Goal: Information Seeking & Learning: Learn about a topic

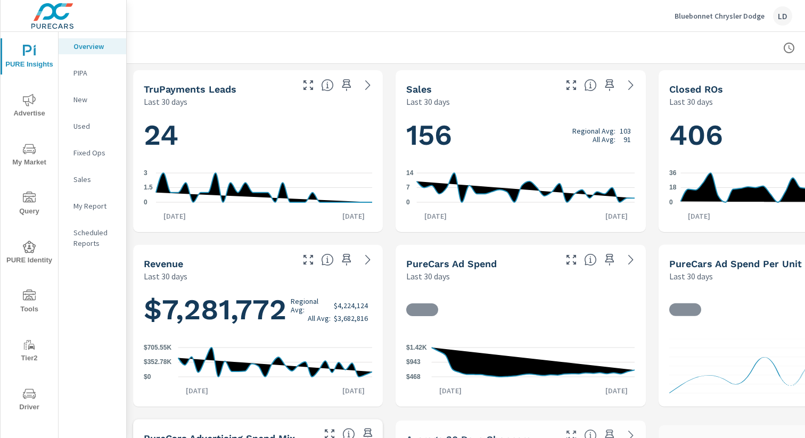
click at [27, 91] on button "Advertise" at bounding box center [30, 105] width 58 height 36
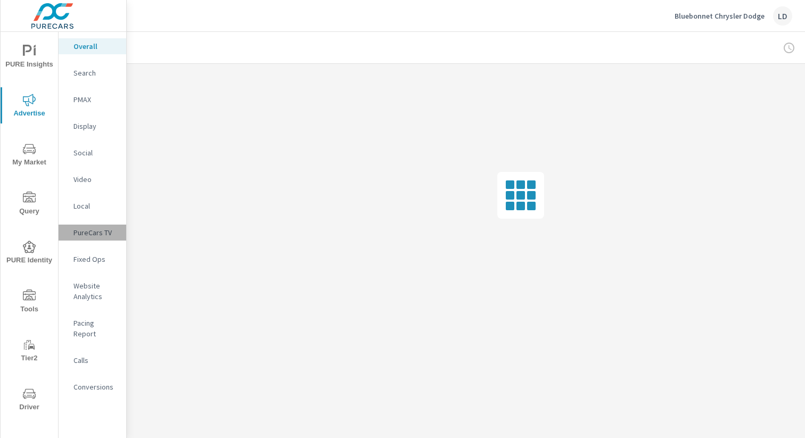
click at [96, 234] on p "PureCars TV" at bounding box center [95, 232] width 44 height 11
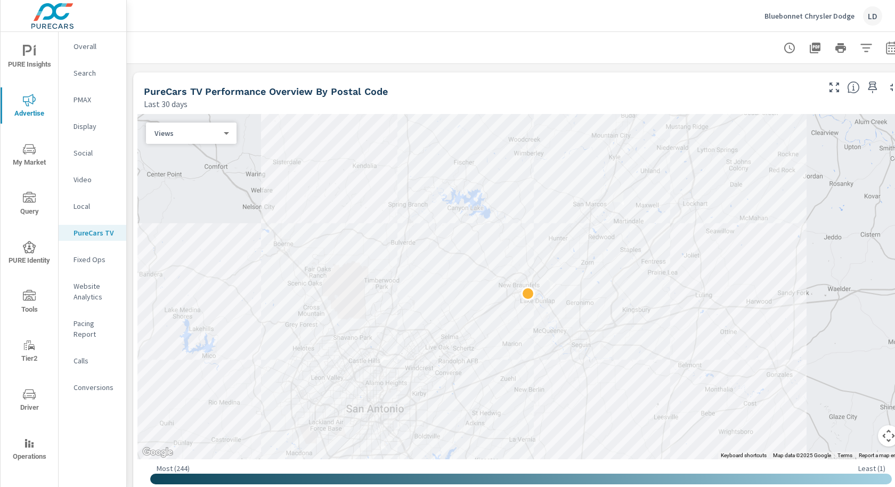
scroll to position [869, 0]
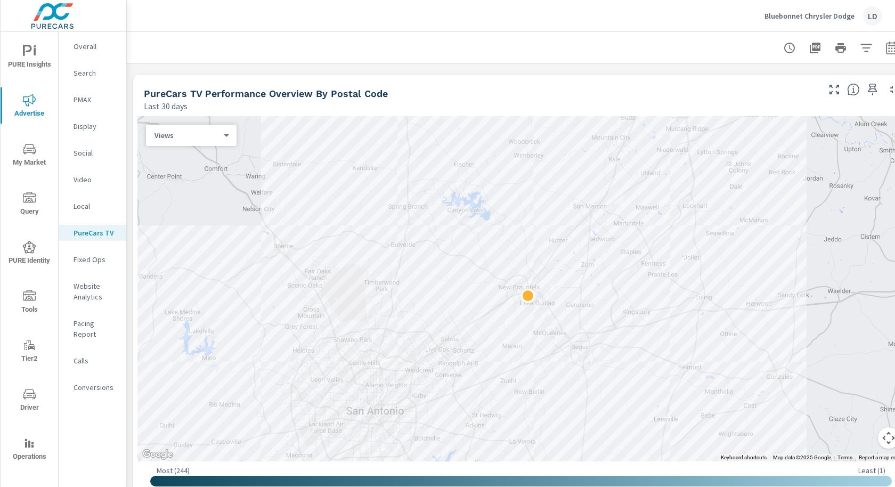
click at [226, 136] on body "PURE Insights Advertise My Market Query PURE Identity Tools Tier2 Driver Operat…" at bounding box center [447, 243] width 895 height 487
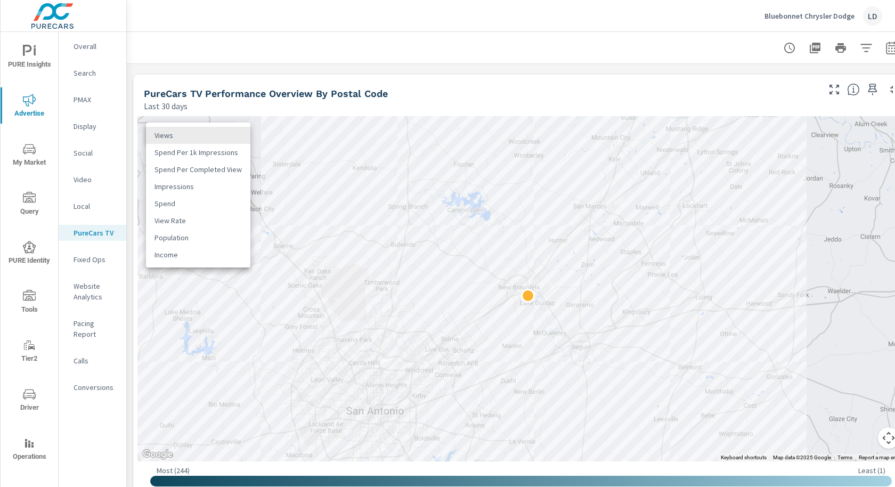
click at [194, 95] on div at bounding box center [447, 243] width 895 height 487
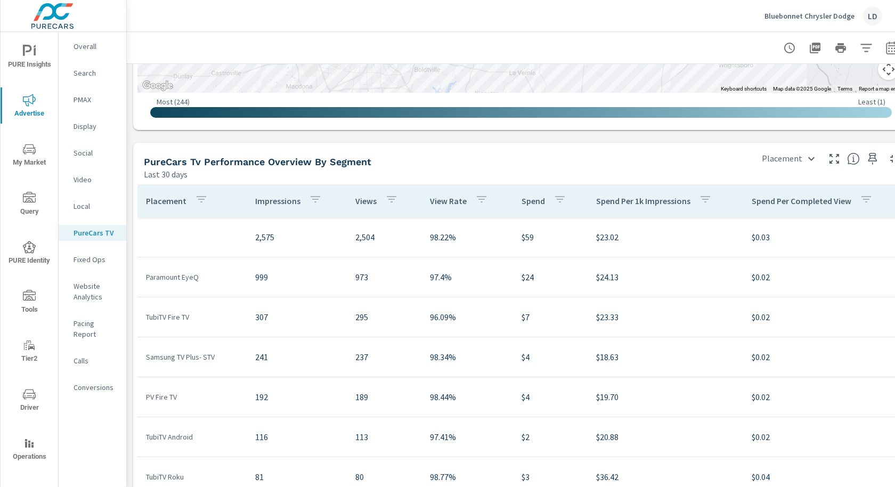
scroll to position [1220, 0]
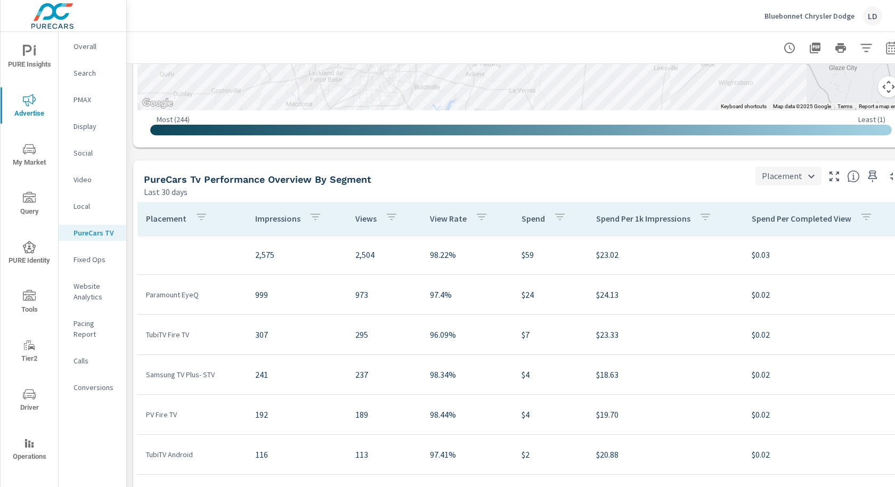
click at [803, 173] on body "PURE Insights Advertise My Market Query PURE Identity Tools Tier2 Driver Operat…" at bounding box center [447, 243] width 895 height 487
click at [790, 216] on li "Device" at bounding box center [789, 214] width 63 height 19
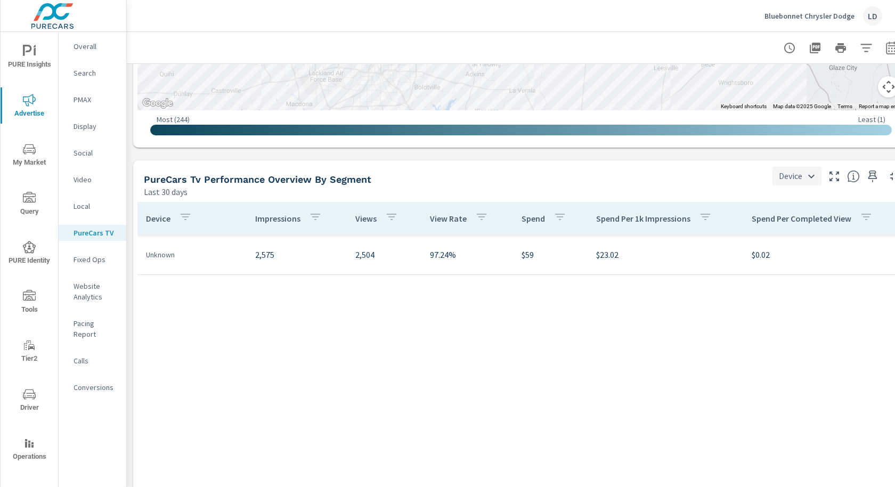
click at [803, 177] on body "PURE Insights Advertise My Market Query PURE Identity Tools Tier2 Driver Operat…" at bounding box center [447, 243] width 895 height 487
click at [794, 228] on li "City" at bounding box center [802, 233] width 61 height 19
type input "City"
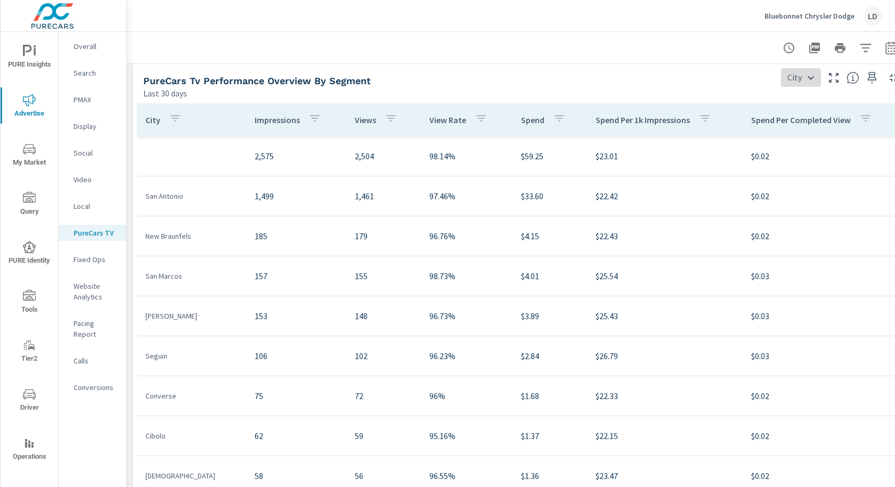
scroll to position [1345, 1]
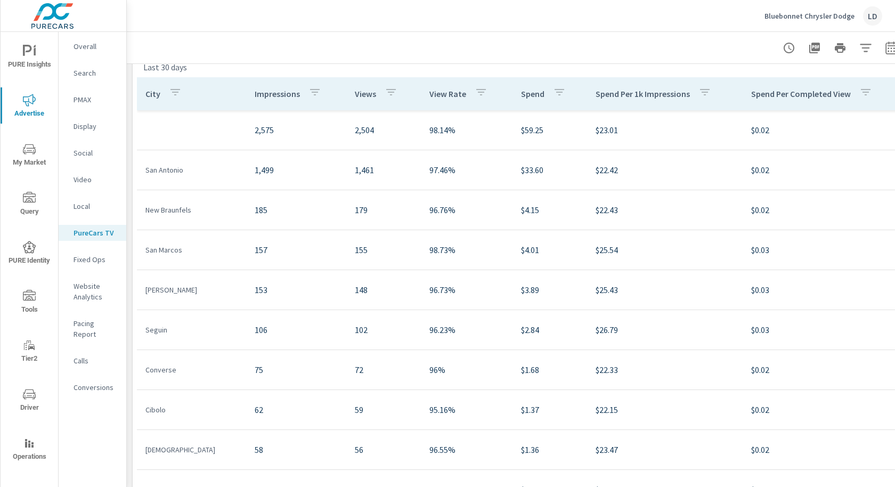
click at [24, 157] on span "My Market" at bounding box center [29, 156] width 51 height 26
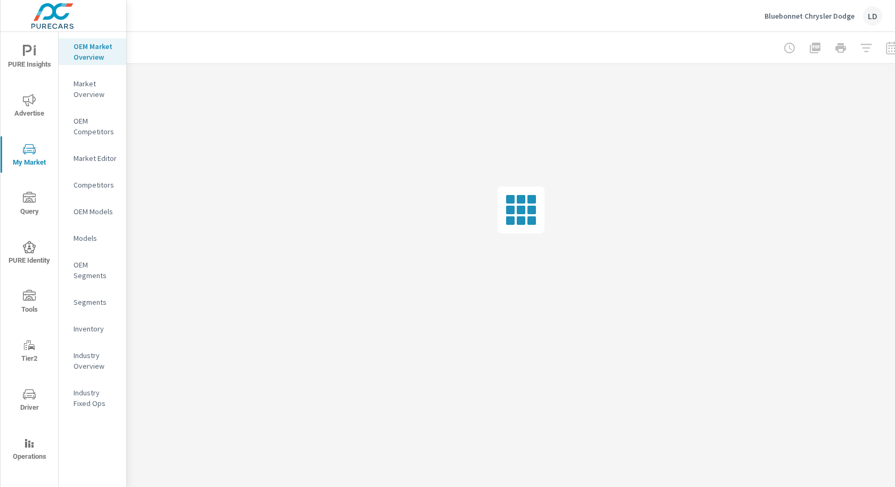
click at [94, 81] on p "Market Overview" at bounding box center [95, 88] width 44 height 21
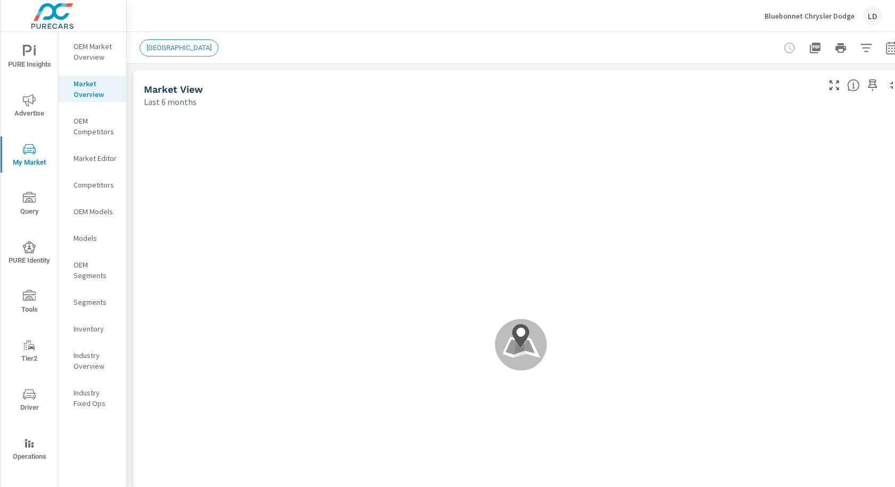
scroll to position [320, 0]
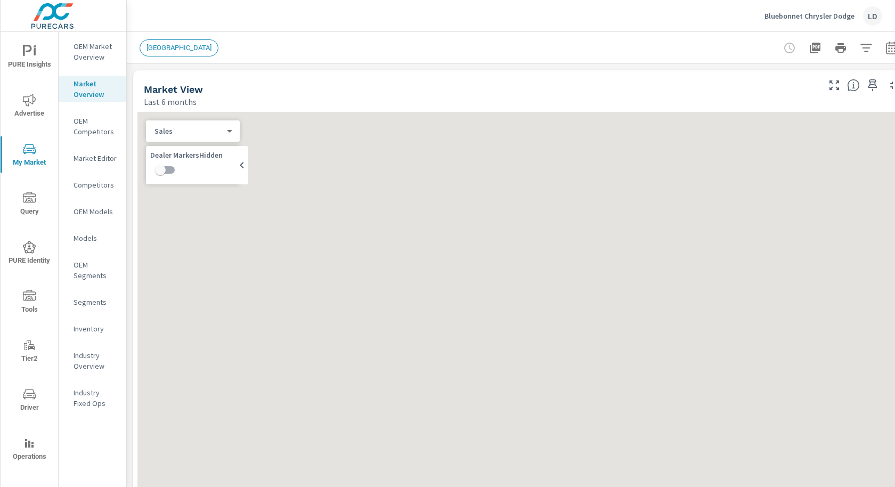
click at [103, 56] on p "OEM Market Overview" at bounding box center [95, 51] width 44 height 21
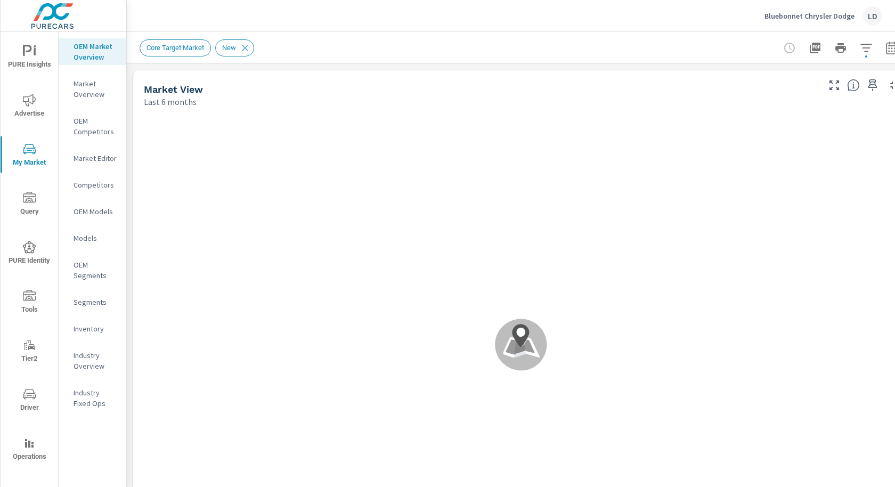
click at [91, 127] on p "OEM Competitors" at bounding box center [95, 126] width 44 height 21
click at [85, 85] on p "Market Overview" at bounding box center [95, 88] width 44 height 21
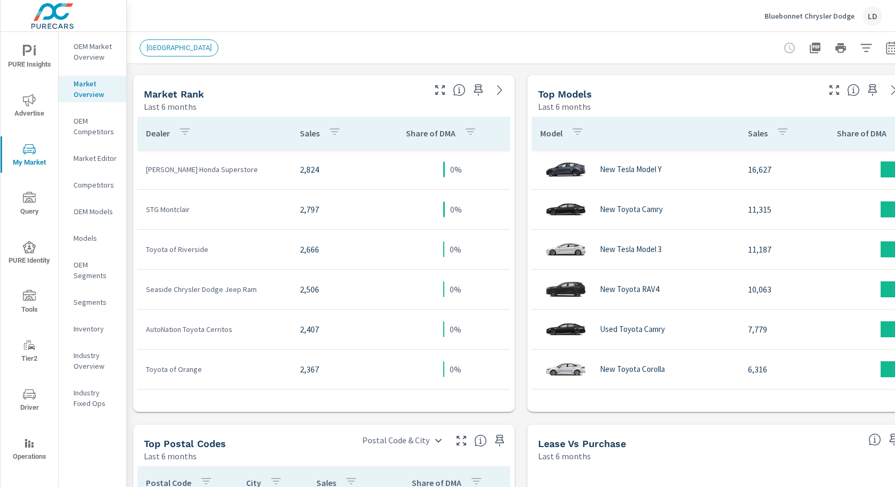
scroll to position [520, 2]
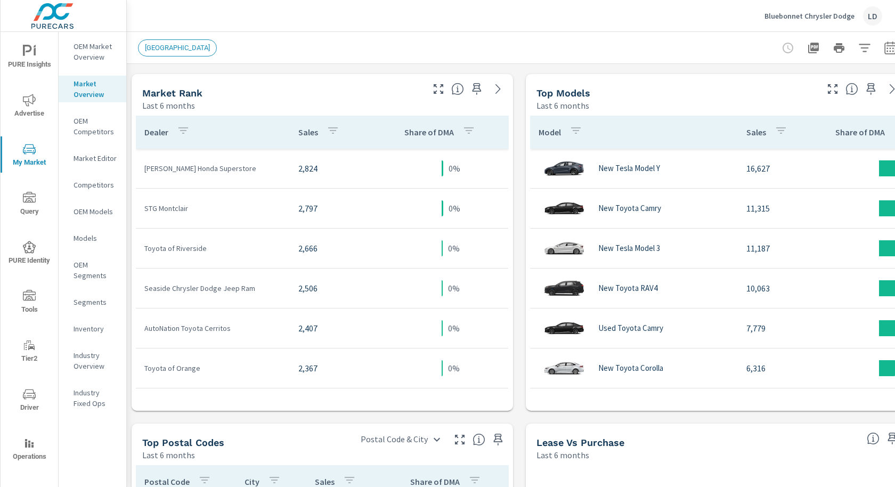
click at [128, 181] on div "Market View Last 6 months ← Move left → Move right ↑ Move up ↓ Move down + Zoom…" at bounding box center [519, 199] width 788 height 1310
click at [93, 59] on p "OEM Market Overview" at bounding box center [95, 51] width 44 height 21
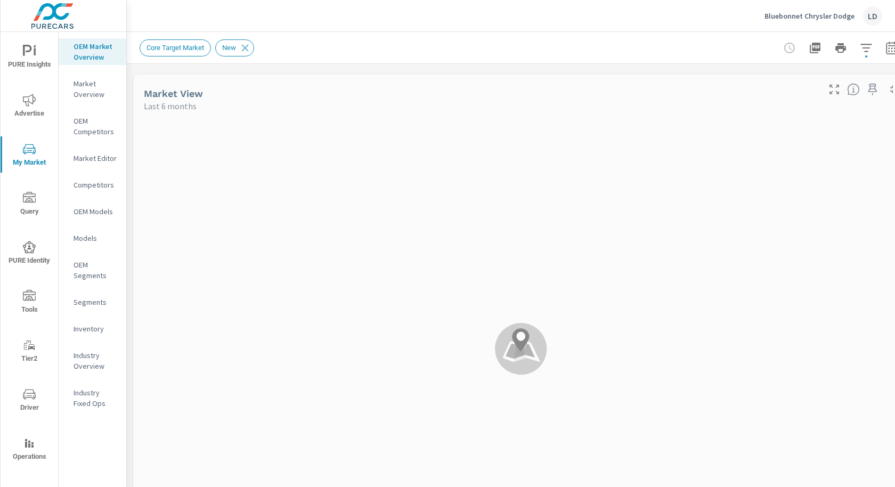
scroll to position [759, 0]
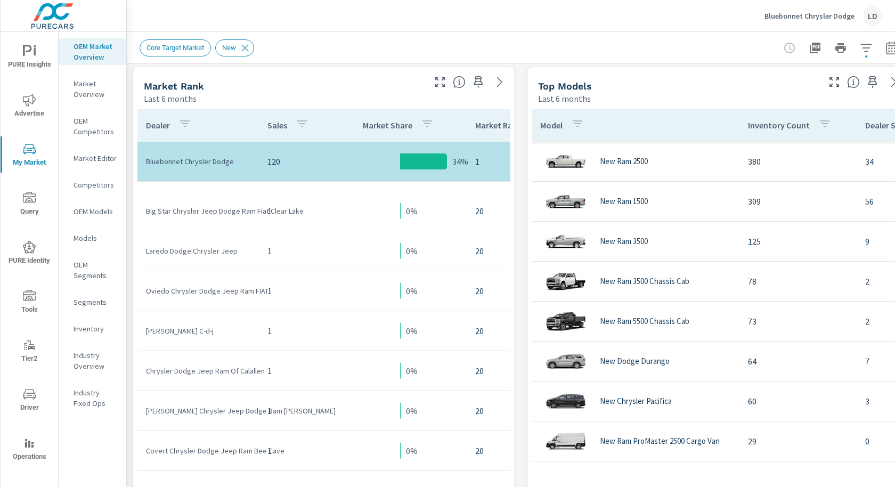
scroll to position [528, 0]
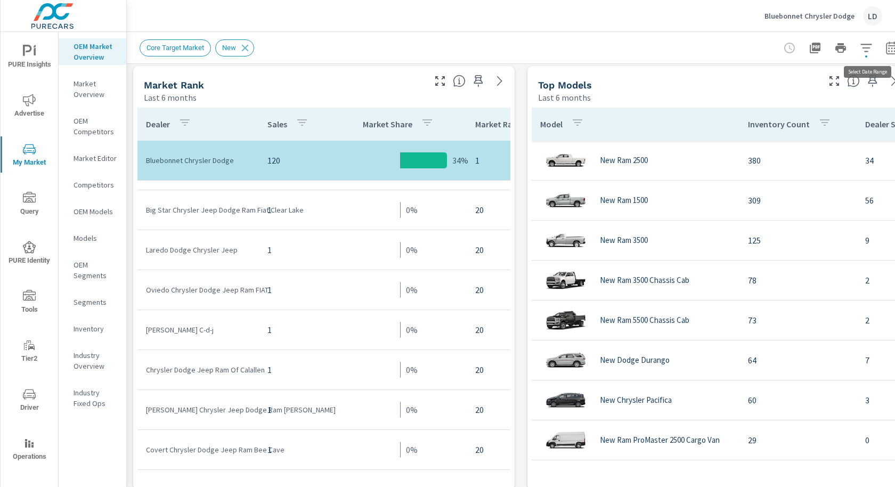
click at [805, 48] on button "button" at bounding box center [891, 47] width 21 height 21
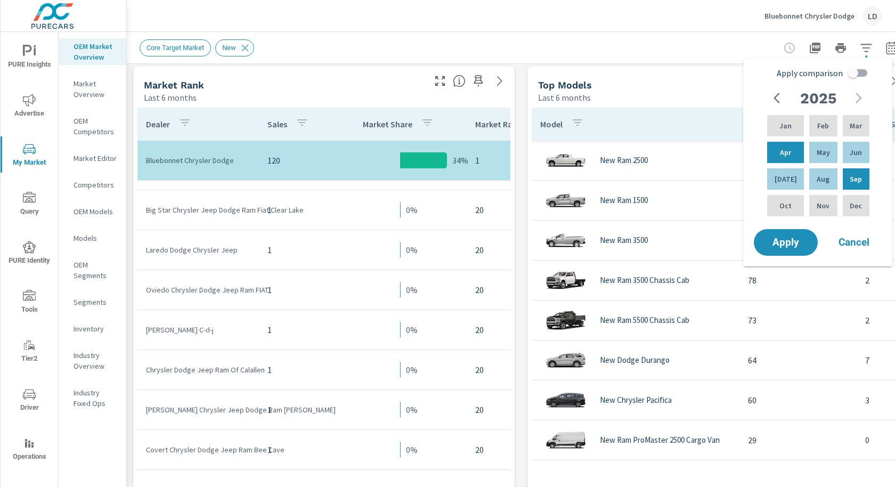
click at [805, 70] on input "Apply comparison" at bounding box center [852, 73] width 61 height 20
checkbox input "true"
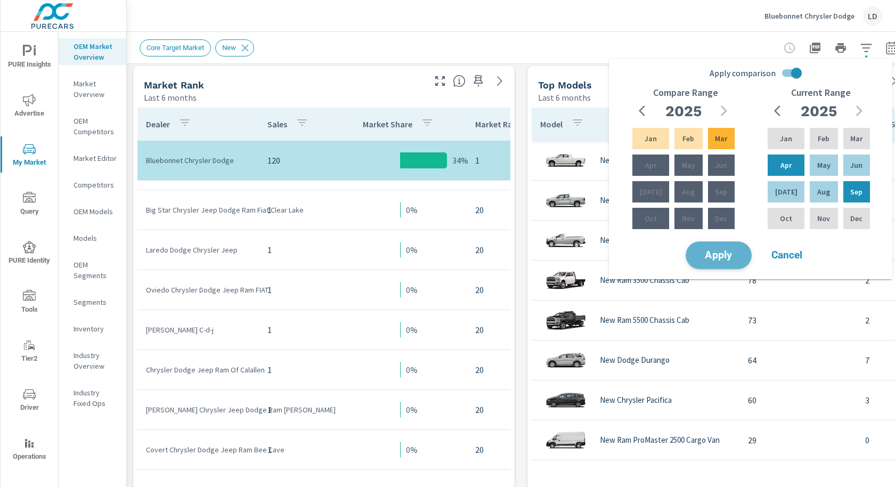
click at [705, 259] on span "Apply" at bounding box center [719, 255] width 44 height 10
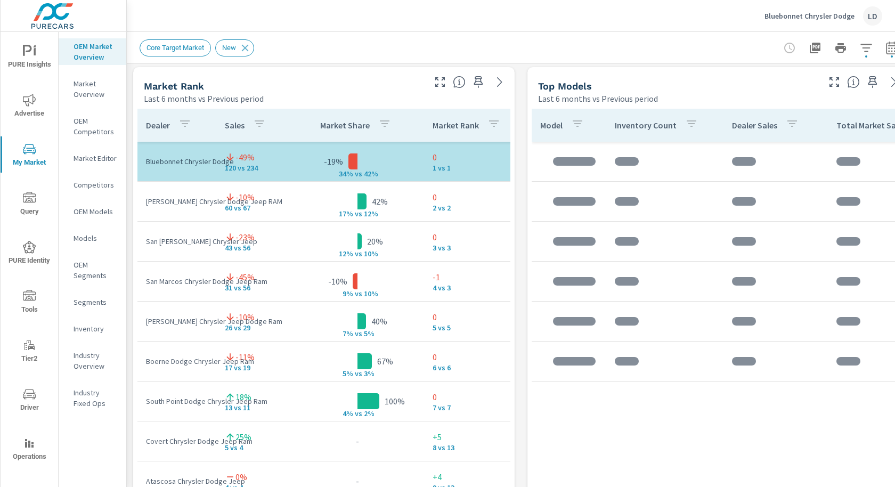
scroll to position [759, 0]
